Goal: Task Accomplishment & Management: Complete application form

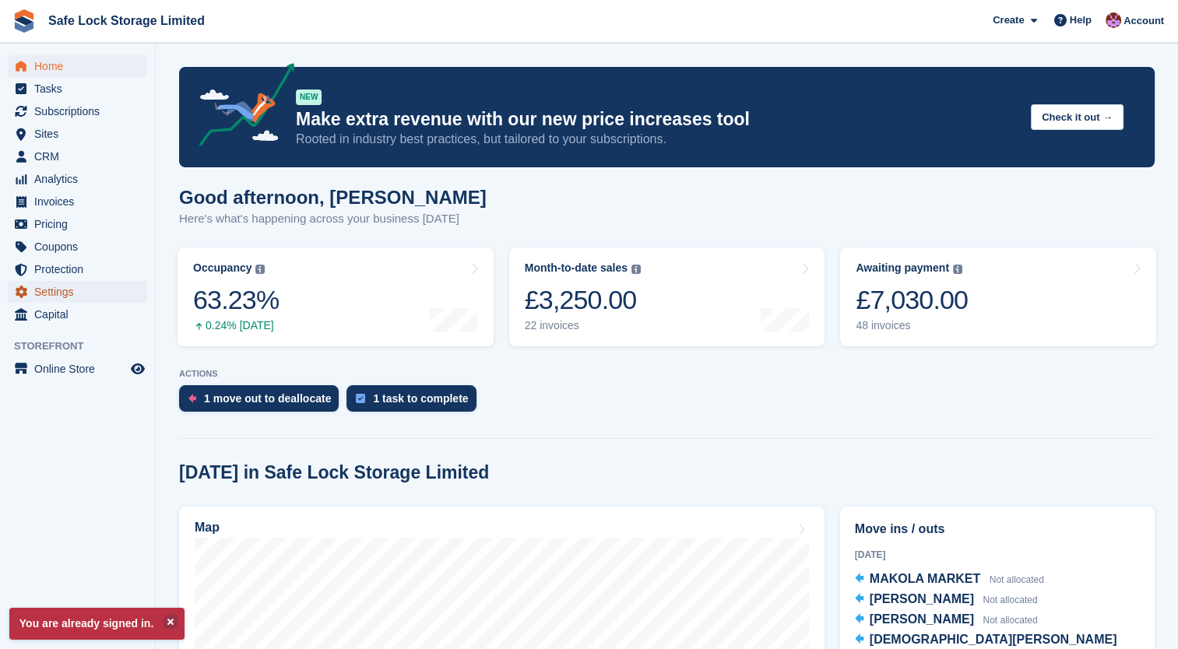
click at [53, 295] on span "Settings" at bounding box center [80, 292] width 93 height 22
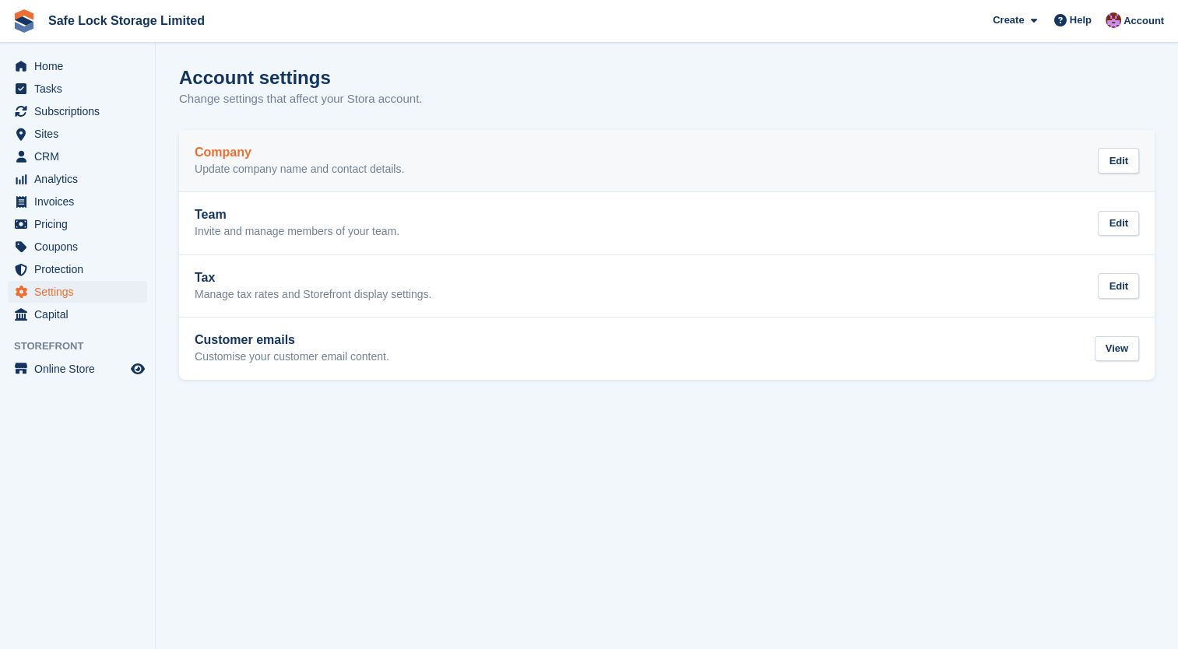
click at [228, 167] on p "Update company name and contact details." at bounding box center [299, 170] width 209 height 14
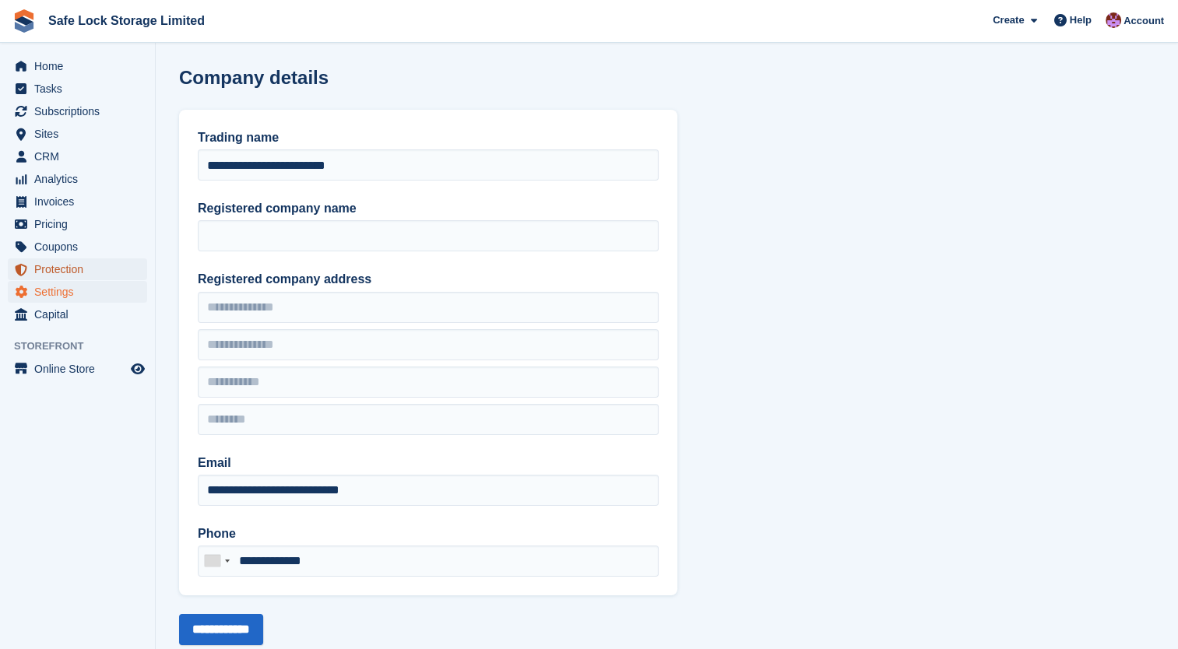
click at [58, 266] on span "Protection" at bounding box center [80, 269] width 93 height 22
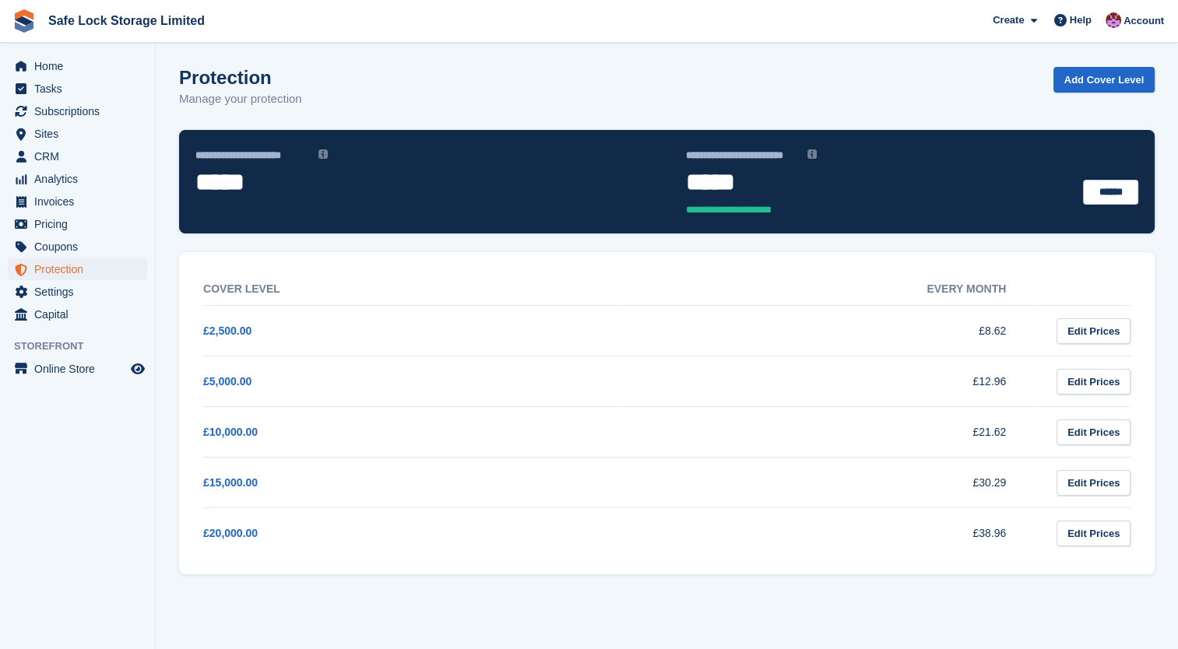
click at [323, 150] on img at bounding box center [322, 153] width 9 height 9
click at [320, 153] on img at bounding box center [322, 153] width 9 height 9
click at [318, 154] on img at bounding box center [322, 153] width 9 height 9
click at [268, 152] on span "**********" at bounding box center [253, 156] width 117 height 16
click at [45, 64] on span "Home" at bounding box center [80, 66] width 93 height 22
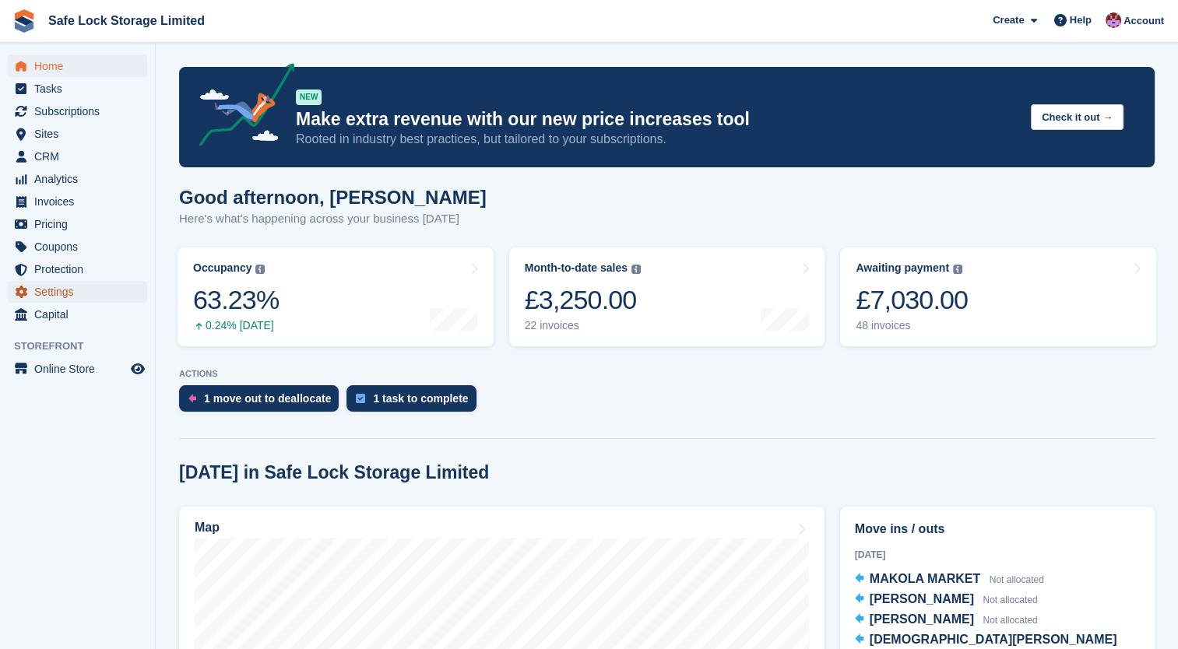
click at [53, 289] on span "Settings" at bounding box center [80, 292] width 93 height 22
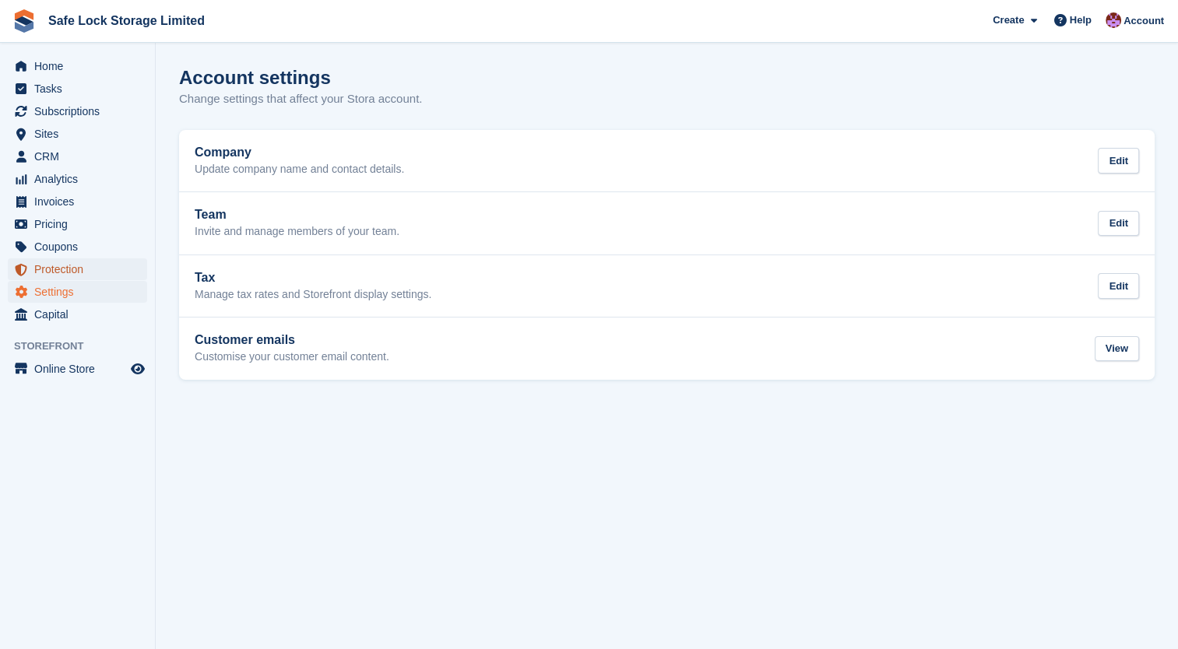
click at [52, 264] on span "Protection" at bounding box center [80, 269] width 93 height 22
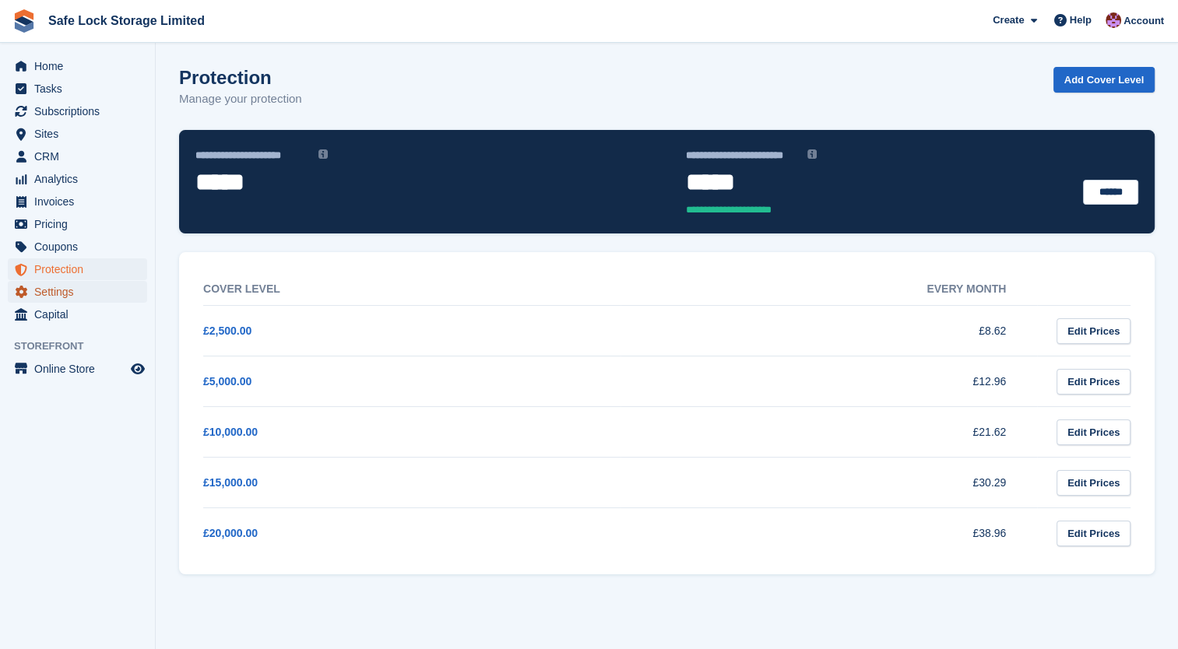
click at [56, 294] on span "Settings" at bounding box center [80, 292] width 93 height 22
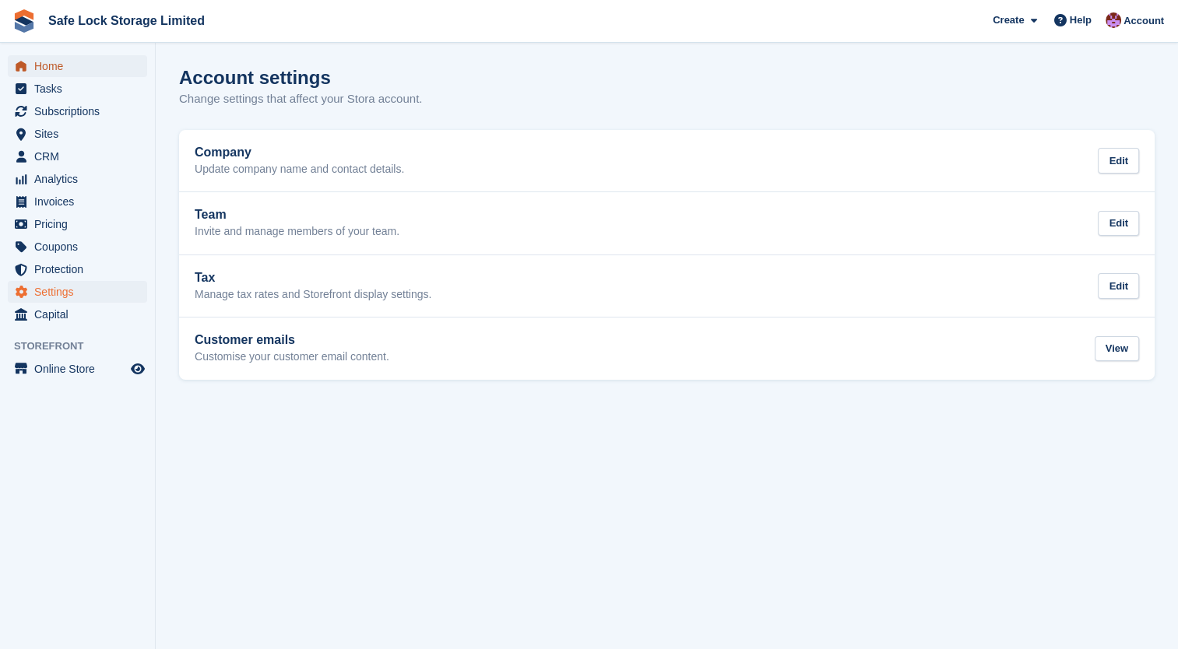
click at [50, 63] on span "Home" at bounding box center [80, 66] width 93 height 22
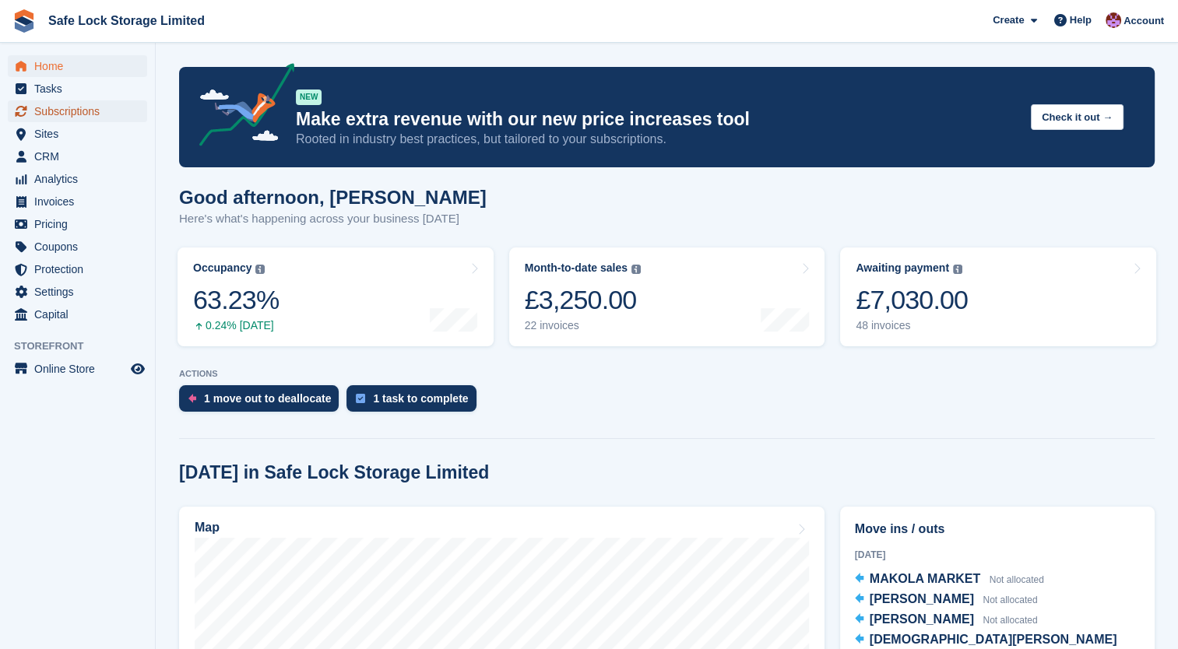
click at [75, 102] on span "Subscriptions" at bounding box center [80, 111] width 93 height 22
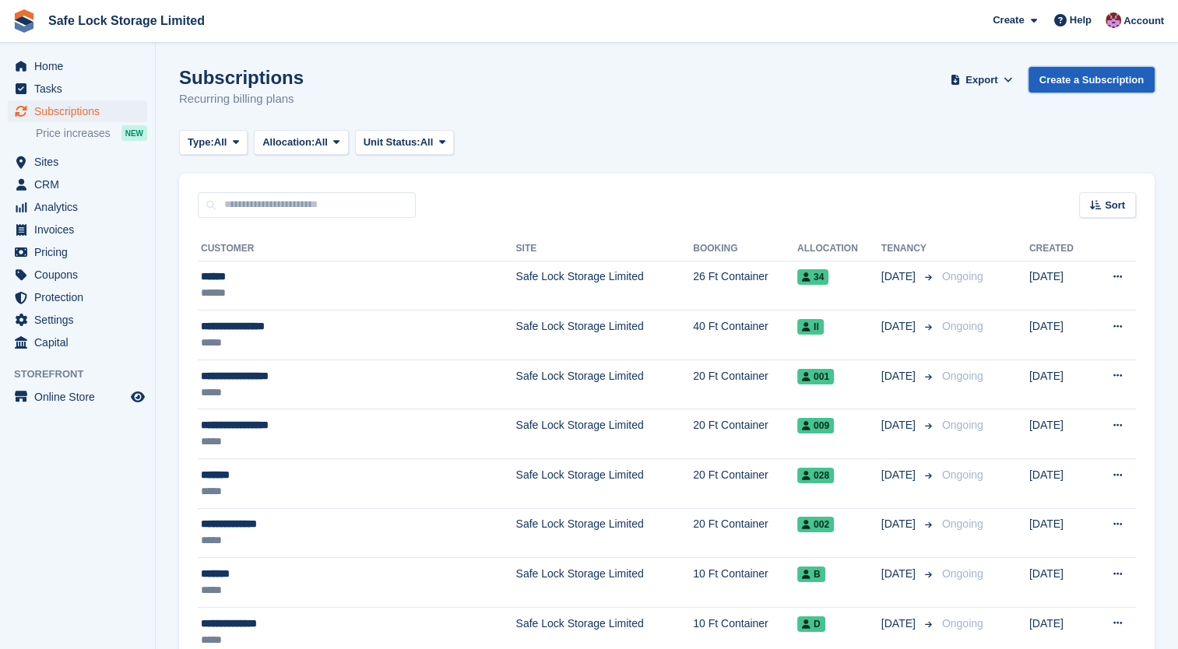
click at [1071, 79] on link "Create a Subscription" at bounding box center [1092, 80] width 126 height 26
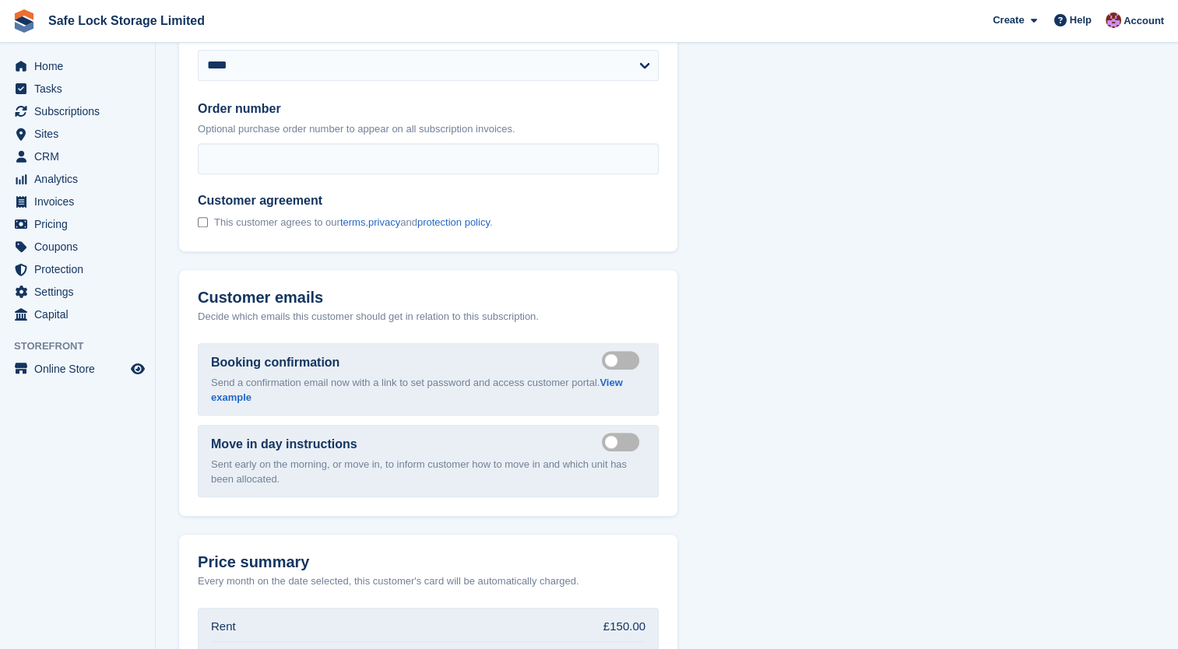
scroll to position [1149, 0]
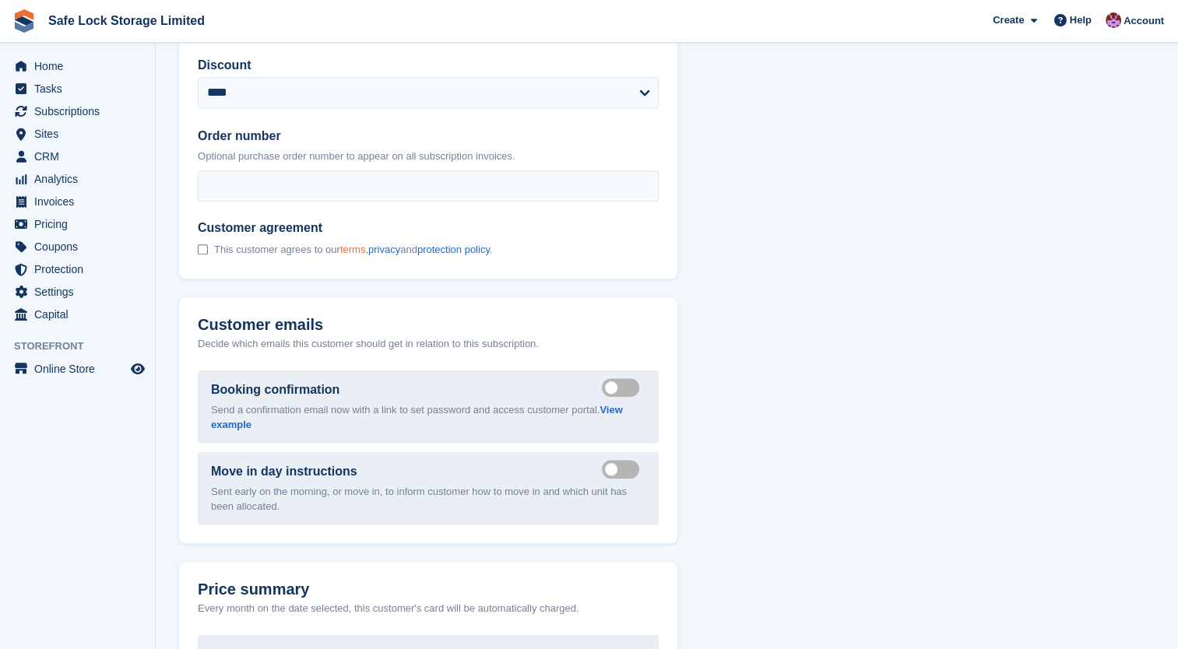
click at [364, 252] on link "terms" at bounding box center [353, 250] width 26 height 12
